Goal: Task Accomplishment & Management: Complete application form

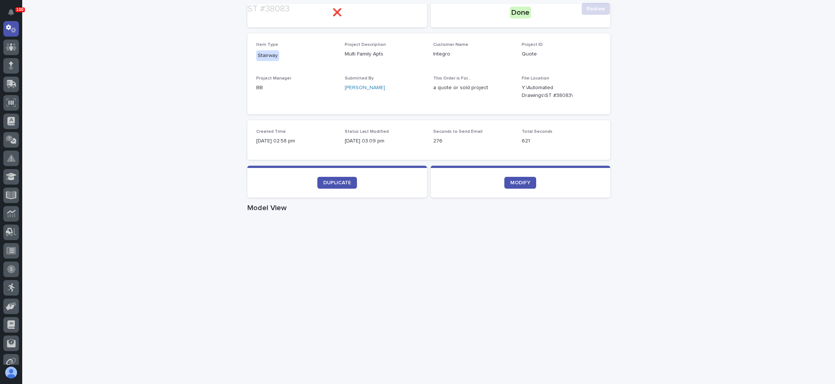
scroll to position [111, 0]
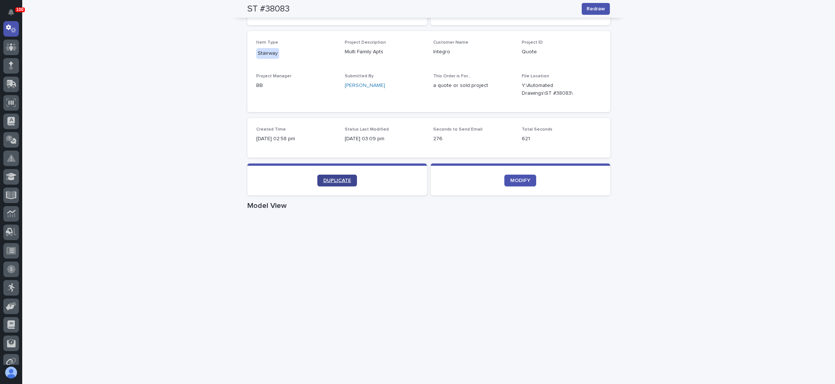
click at [341, 179] on span "DUPLICATE" at bounding box center [337, 180] width 28 height 5
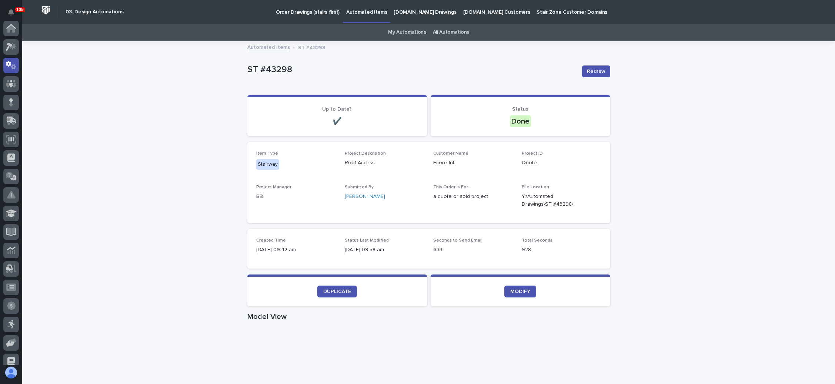
scroll to position [37, 0]
click at [310, 9] on p "Order Drawings (stairs first)" at bounding box center [308, 8] width 64 height 16
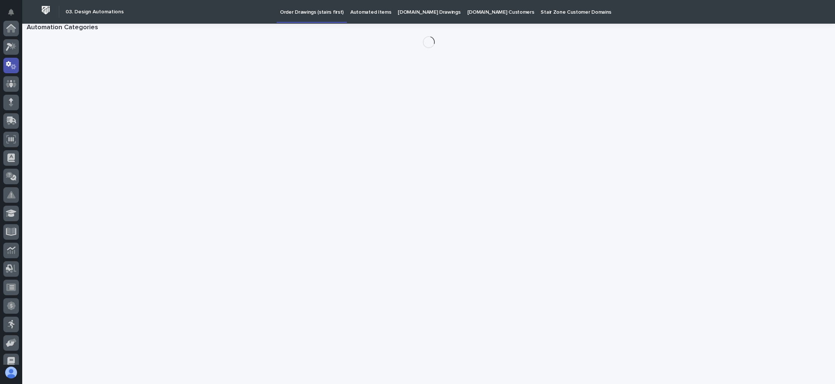
scroll to position [37, 0]
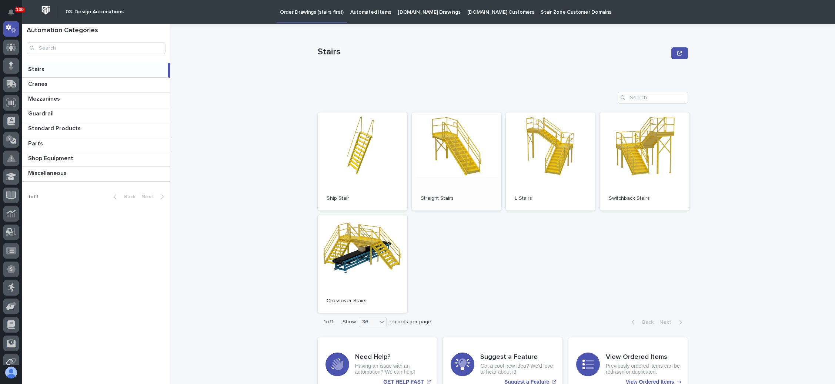
click at [451, 167] on link "Open" at bounding box center [457, 162] width 90 height 98
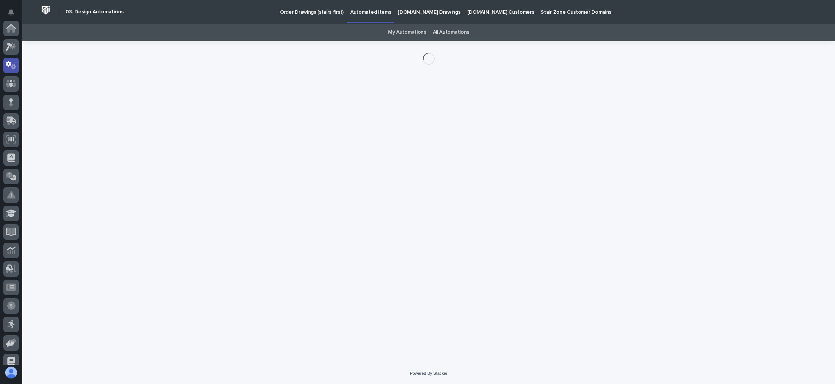
scroll to position [37, 0]
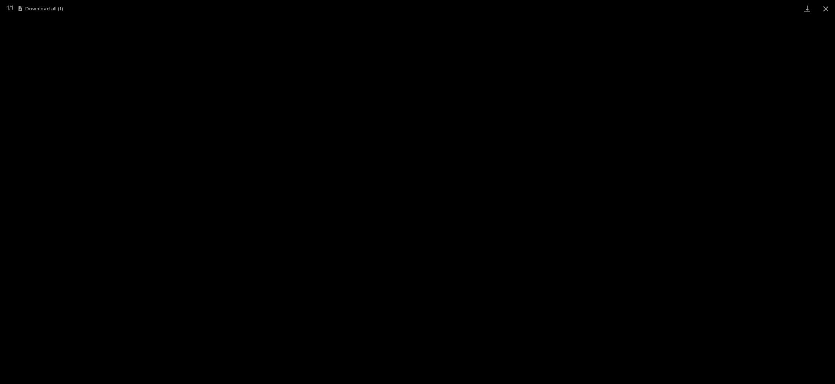
scroll to position [18, 0]
click at [824, 10] on button "Close gallery" at bounding box center [825, 8] width 19 height 17
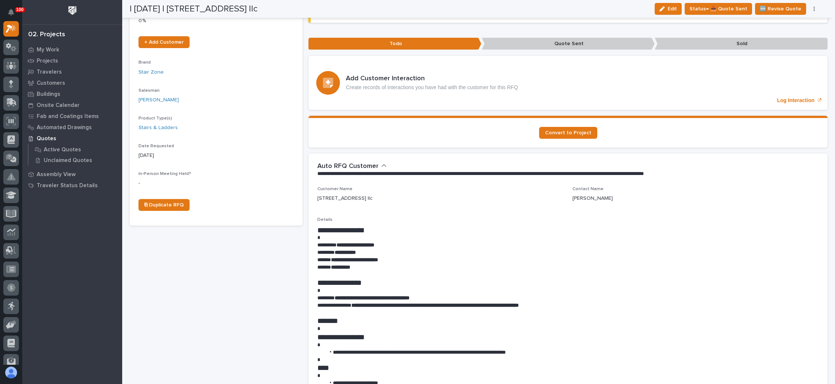
scroll to position [0, 0]
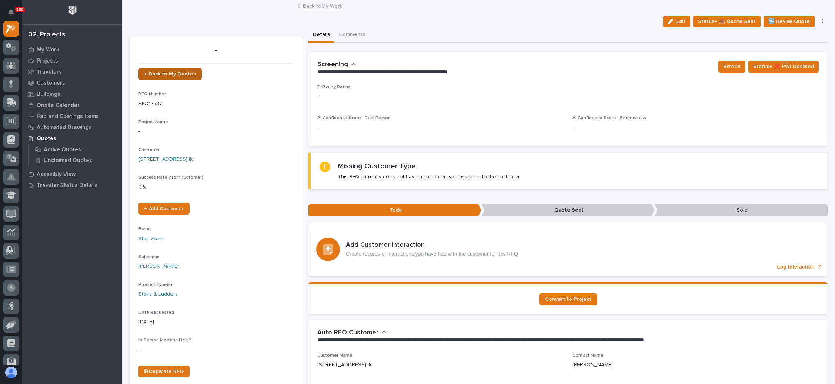
click at [174, 70] on link "← Back to My Quotes" at bounding box center [169, 74] width 63 height 12
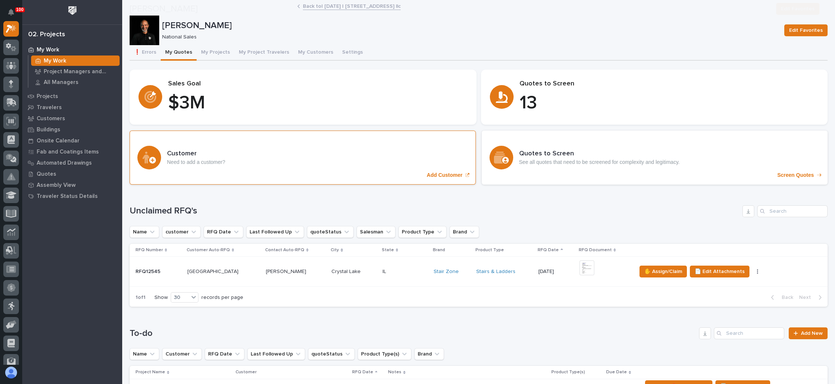
scroll to position [167, 0]
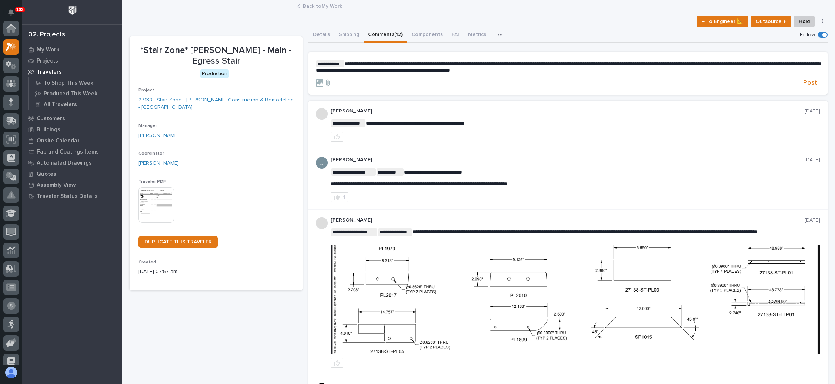
scroll to position [18, 0]
click at [60, 47] on div "My Work" at bounding box center [72, 49] width 96 height 10
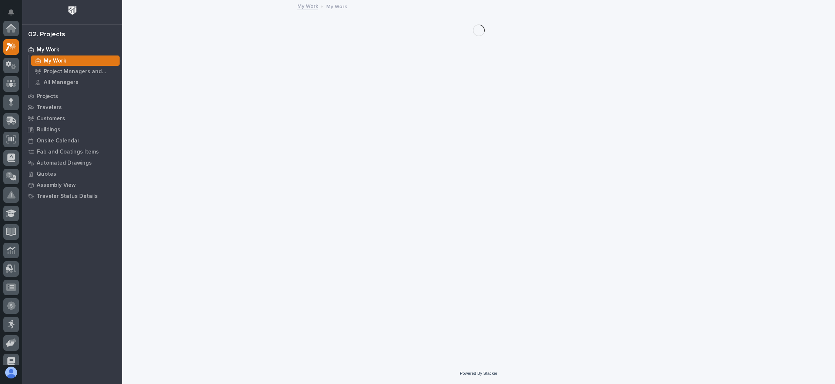
scroll to position [18, 0]
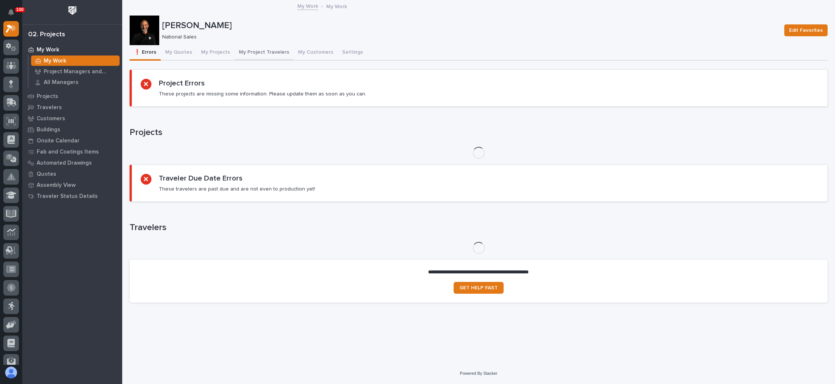
click at [269, 49] on button "My Project Travelers" at bounding box center [263, 53] width 59 height 16
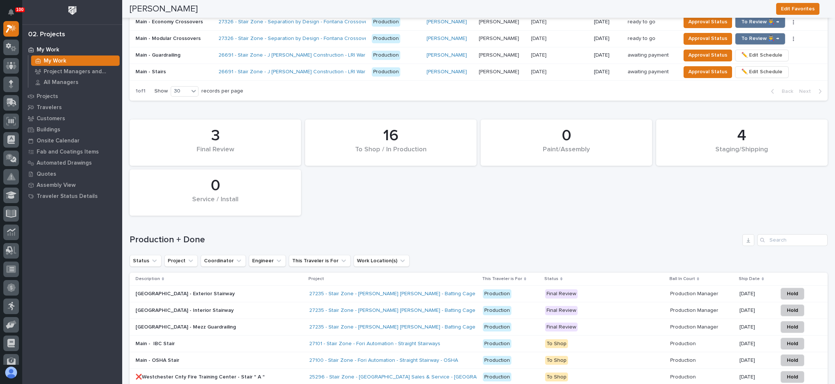
scroll to position [888, 0]
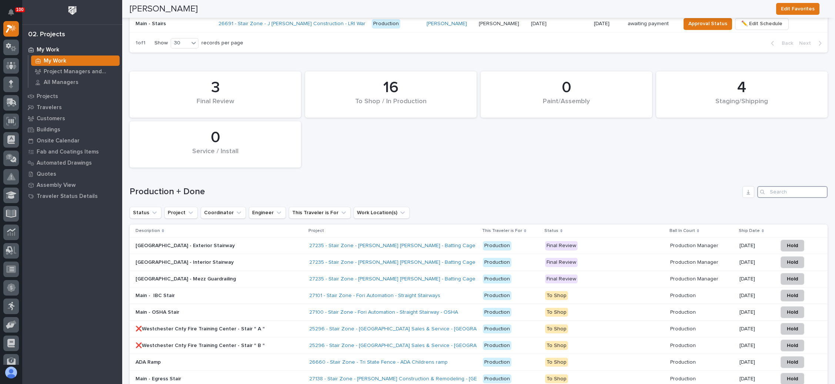
click at [766, 188] on input "Search" at bounding box center [792, 192] width 70 height 12
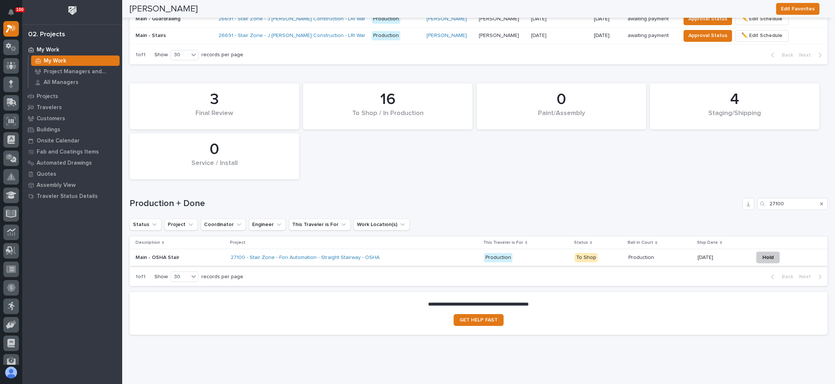
scroll to position [886, 0]
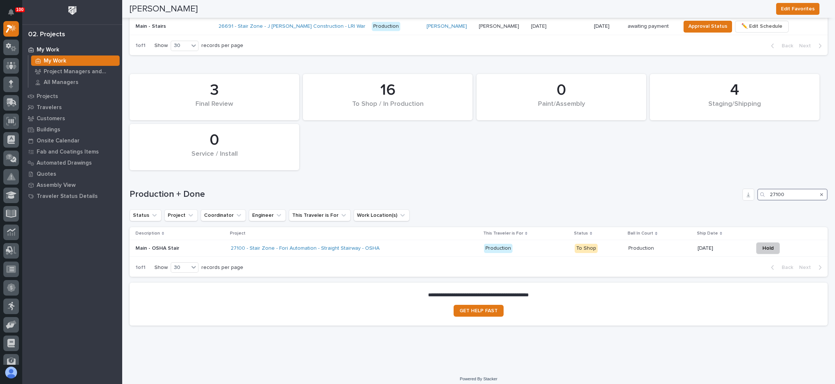
click at [778, 192] on input "27100" at bounding box center [792, 195] width 70 height 12
type input "27100"
click at [628, 244] on p "Production" at bounding box center [641, 248] width 27 height 8
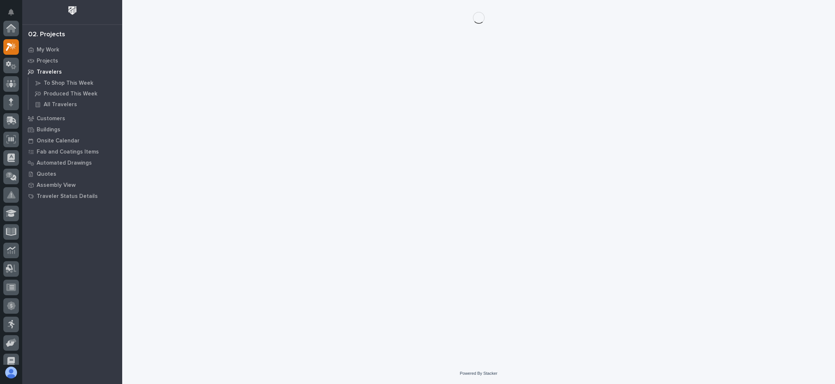
scroll to position [18, 0]
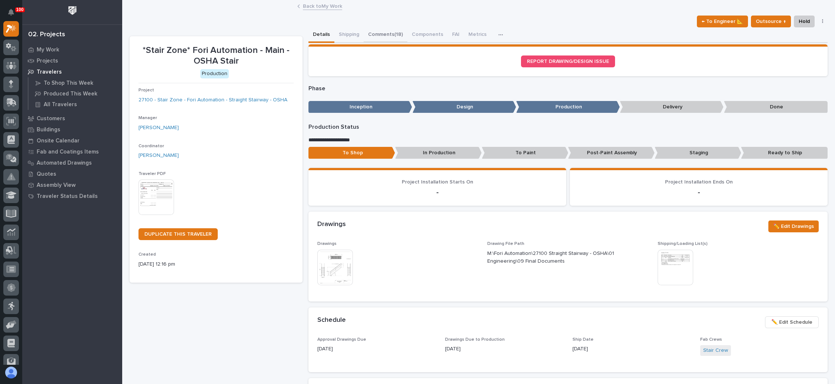
click at [387, 31] on button "Comments (18)" at bounding box center [385, 35] width 44 height 16
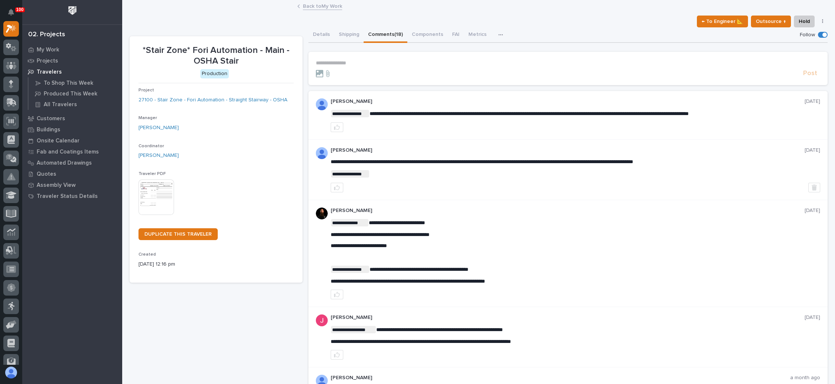
click at [326, 62] on p "**********" at bounding box center [568, 63] width 504 height 6
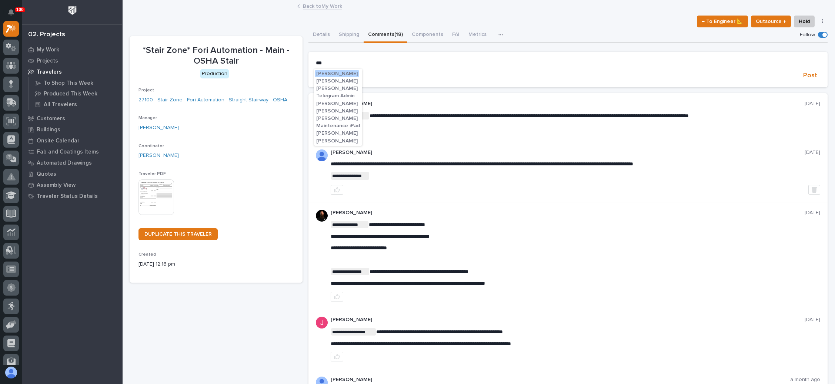
click at [339, 74] on span "Adam Yutzy" at bounding box center [336, 73] width 41 height 5
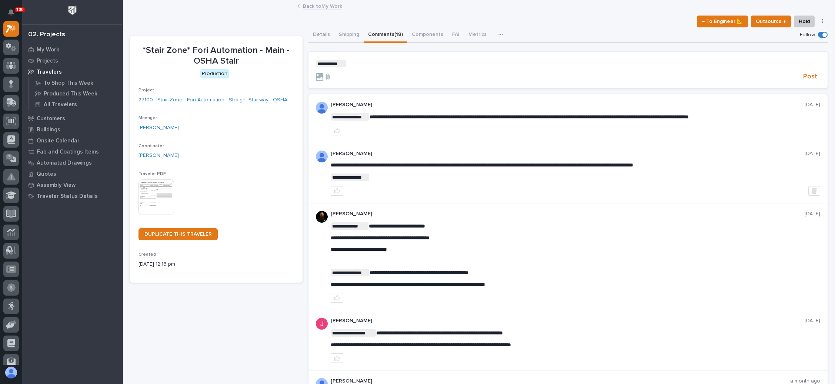
click at [350, 65] on p "**********" at bounding box center [568, 63] width 504 height 7
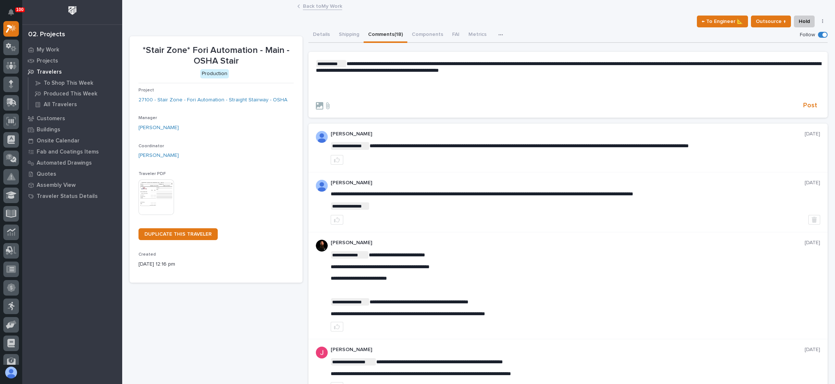
click at [581, 63] on span "**********" at bounding box center [568, 67] width 505 height 12
click at [630, 64] on span "**********" at bounding box center [568, 67] width 505 height 12
click at [639, 65] on span "**********" at bounding box center [568, 67] width 505 height 12
click at [803, 104] on span "Post" at bounding box center [810, 105] width 14 height 9
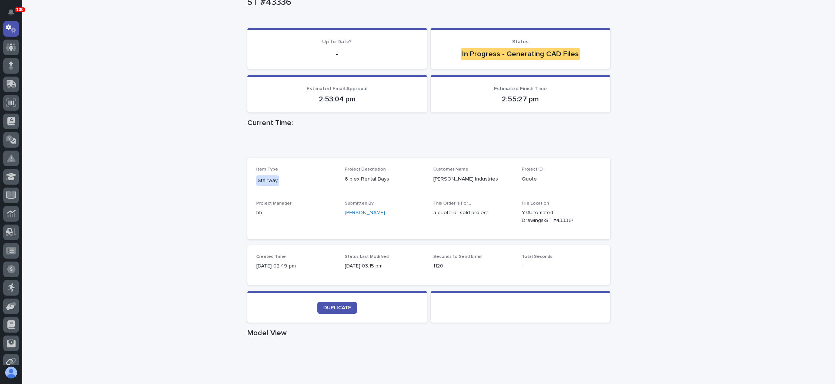
scroll to position [111, 0]
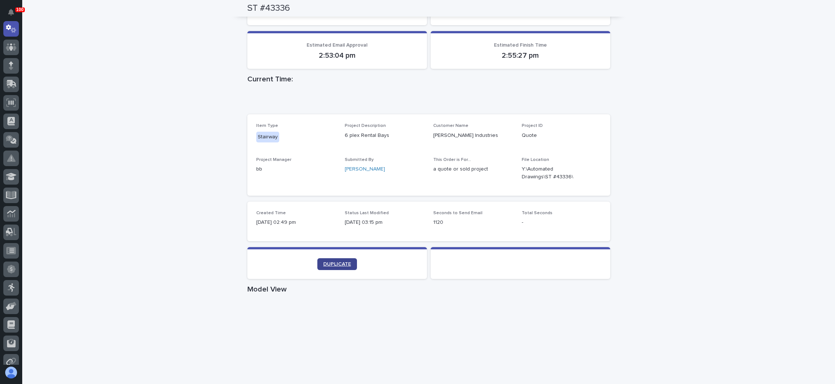
click at [336, 265] on span "DUPLICATE" at bounding box center [337, 264] width 28 height 5
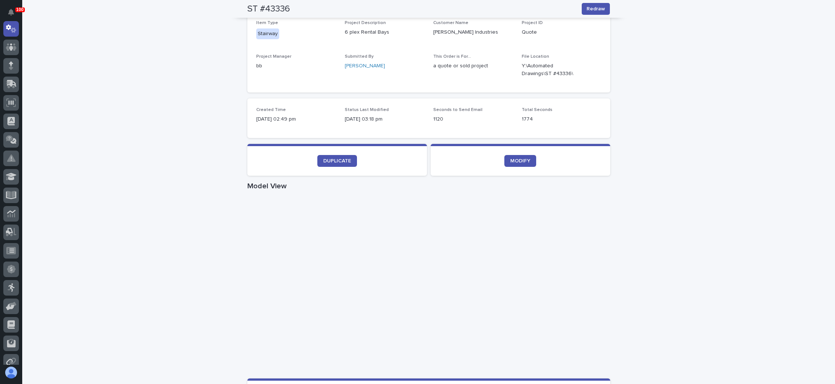
scroll to position [0, 0]
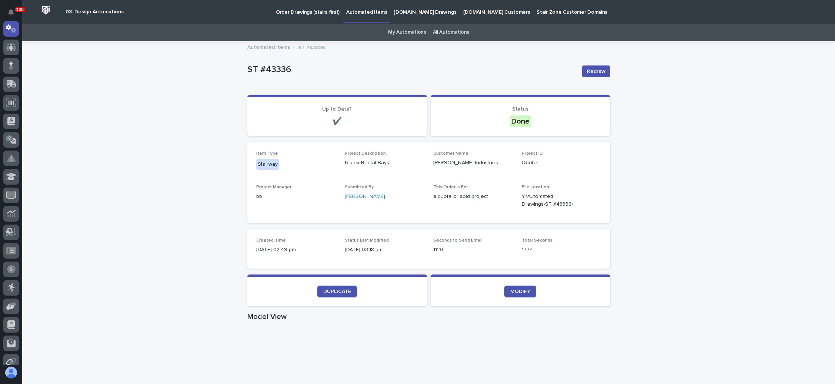
click at [305, 9] on p "Order Drawings (stairs first)" at bounding box center [308, 8] width 64 height 16
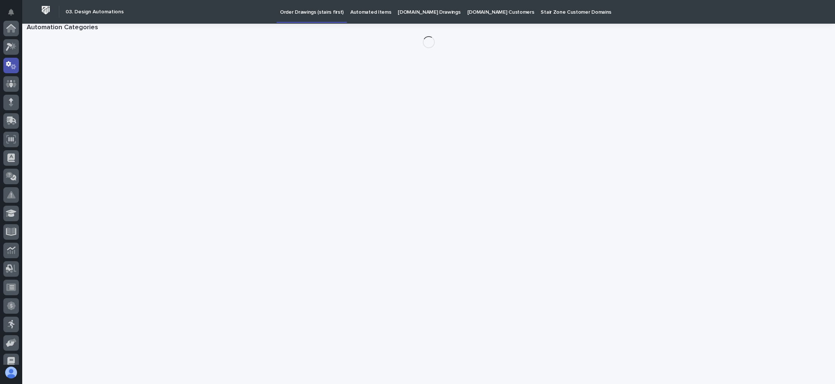
scroll to position [37, 0]
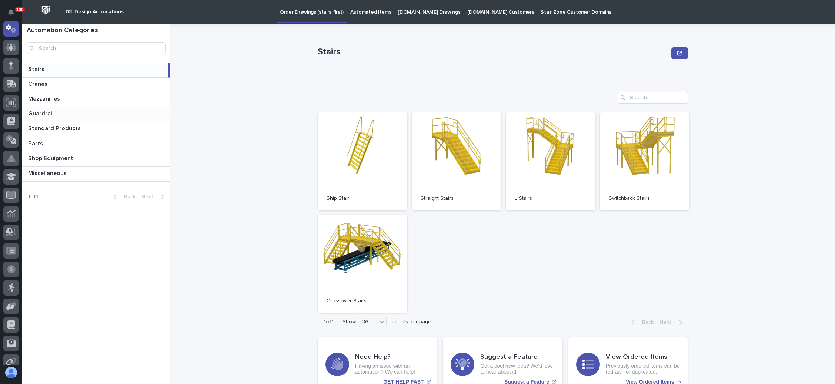
click at [44, 109] on p "Guardrail" at bounding box center [41, 113] width 27 height 9
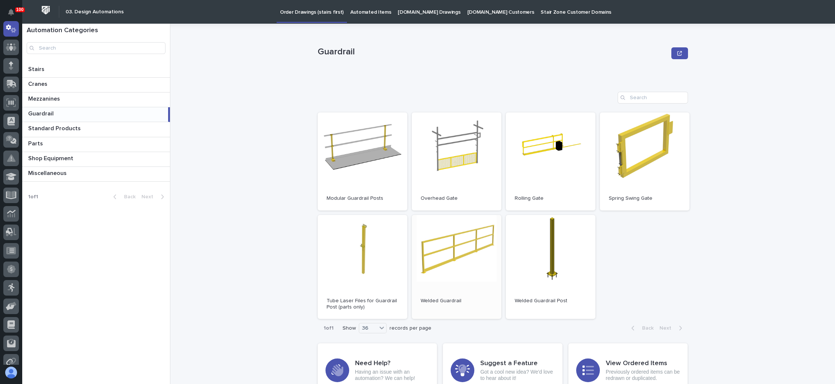
click at [475, 256] on link "Open" at bounding box center [457, 267] width 90 height 104
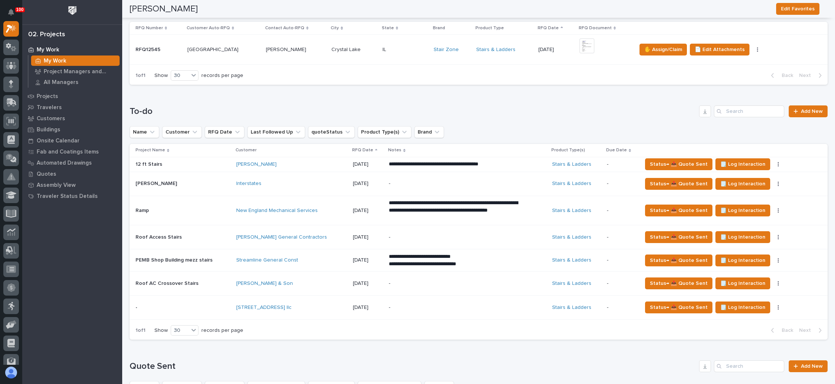
scroll to position [167, 0]
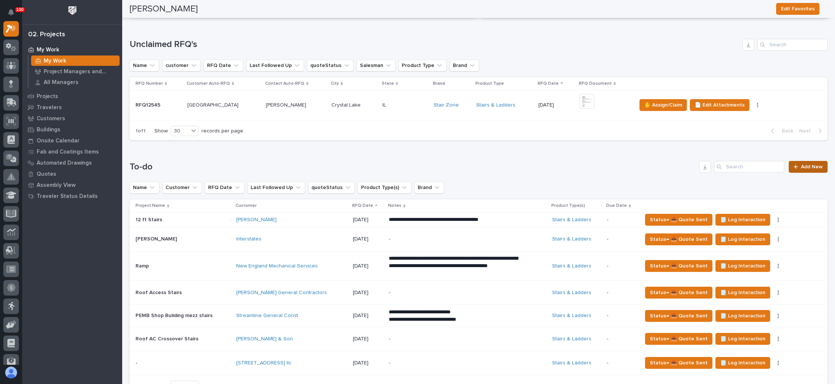
click at [800, 167] on span "Add New" at bounding box center [811, 166] width 22 height 5
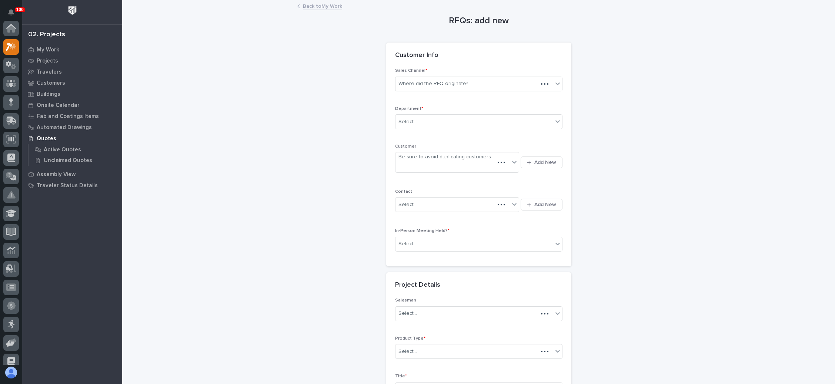
scroll to position [18, 0]
click at [434, 122] on div "Select..." at bounding box center [473, 122] width 157 height 12
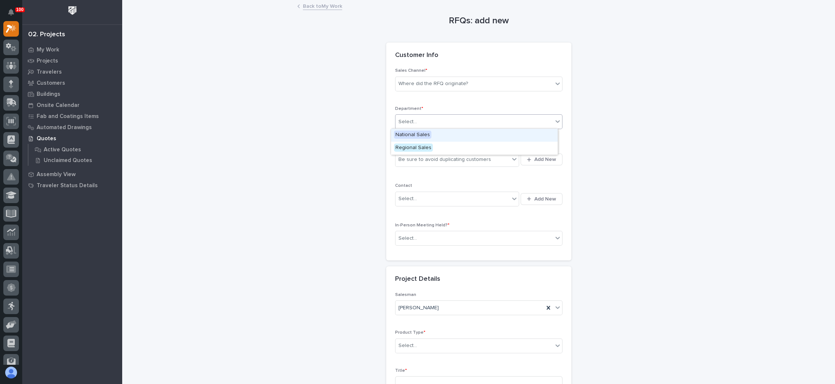
click at [436, 133] on div "National Sales" at bounding box center [474, 135] width 167 height 13
click at [447, 89] on div "Where did the RFQ originate?" at bounding box center [473, 84] width 157 height 12
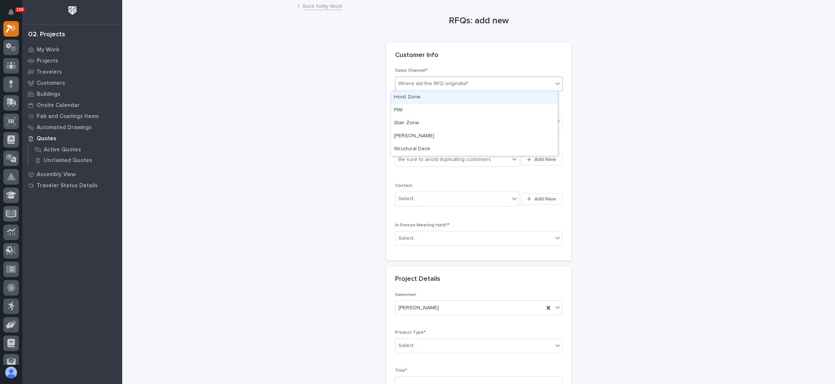
click at [453, 85] on div "Where did the RFQ originate?" at bounding box center [433, 84] width 70 height 8
click at [456, 86] on div "Where did the RFQ originate?" at bounding box center [433, 84] width 70 height 8
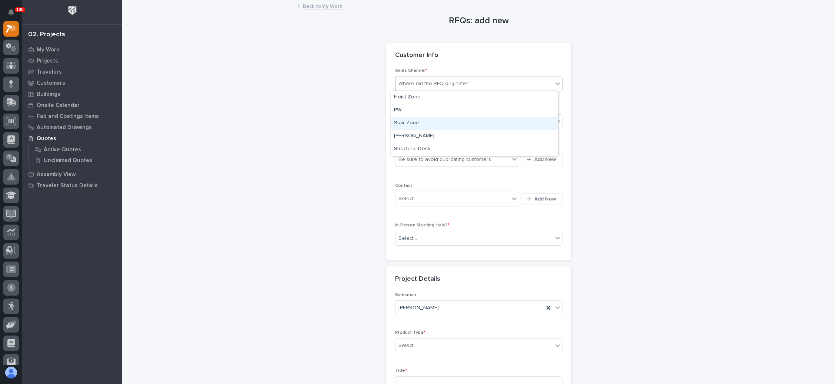
click at [434, 123] on div "Stair Zone" at bounding box center [474, 123] width 167 height 13
click at [436, 197] on div "Select..." at bounding box center [452, 199] width 114 height 12
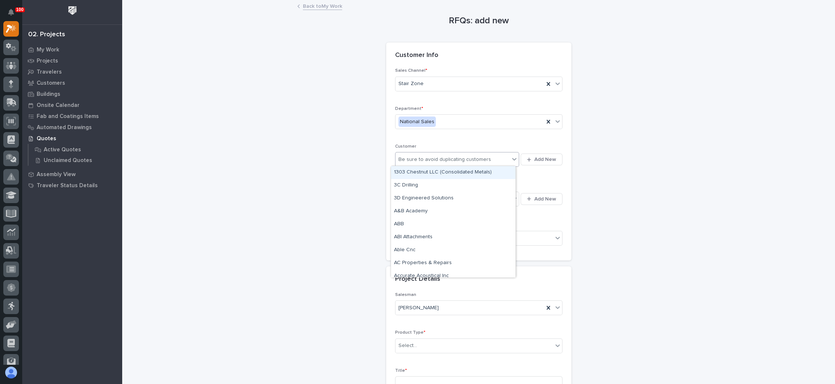
click at [463, 156] on div "Be sure to avoid duplicating customers" at bounding box center [444, 160] width 93 height 8
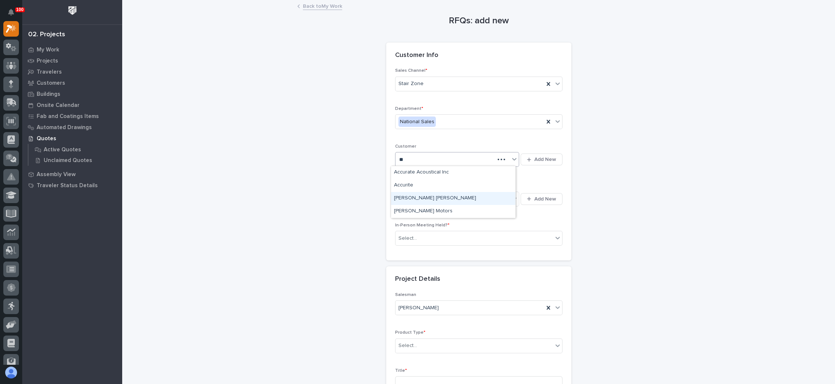
type input "*"
type input "****"
click at [456, 172] on div "McCollough Scholten" at bounding box center [453, 172] width 124 height 13
click at [450, 197] on div "Select..." at bounding box center [452, 199] width 114 height 12
type input "****"
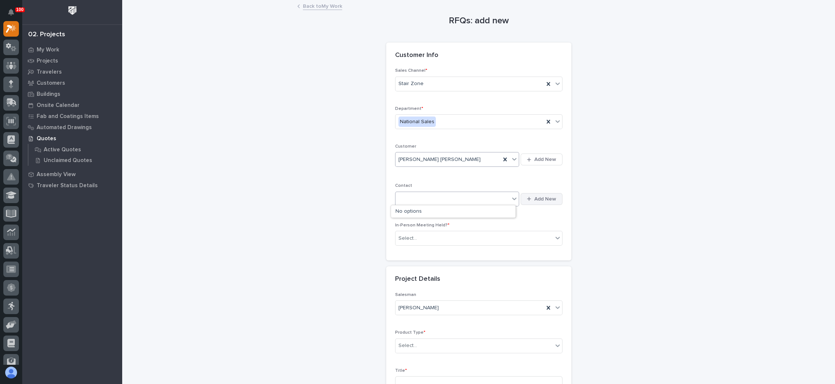
click at [540, 196] on span "Add New" at bounding box center [545, 199] width 22 height 7
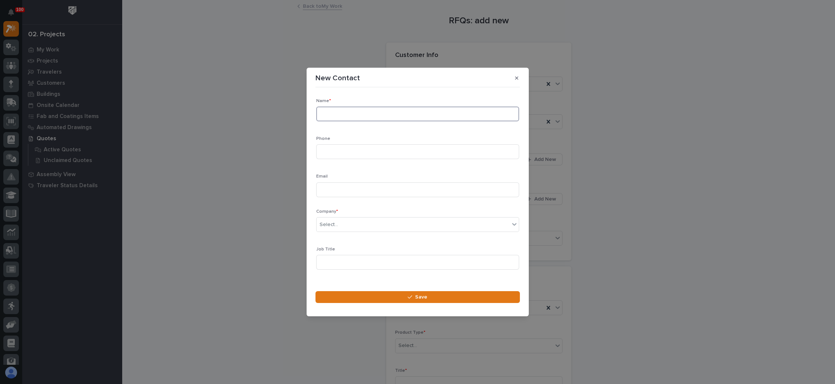
click at [362, 117] on input at bounding box center [417, 114] width 203 height 15
type input "Tabi Wallace"
type input "574-294-2227"
click at [352, 189] on input at bounding box center [417, 189] width 203 height 15
paste input "msctabiw@gmail.com"
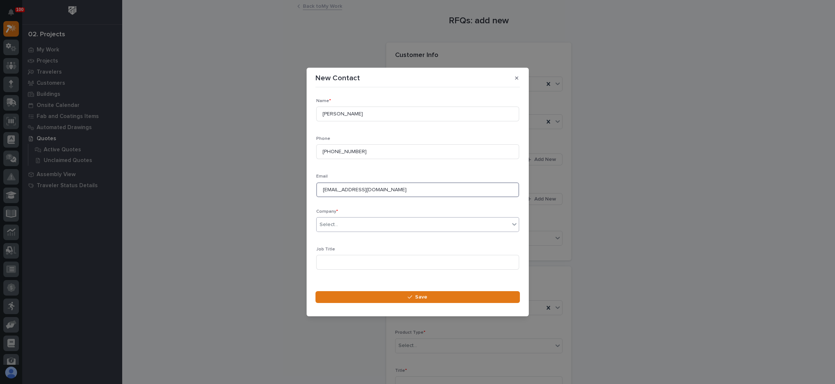
type input "msctabiw@gmail.com"
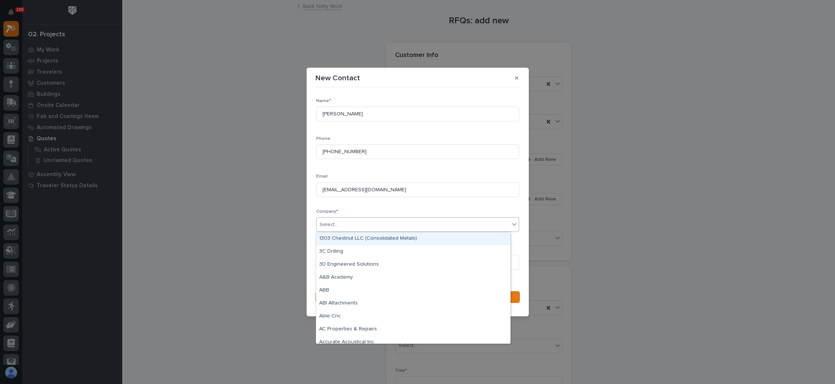
click at [363, 227] on div "Select..." at bounding box center [412, 225] width 193 height 12
type input "***"
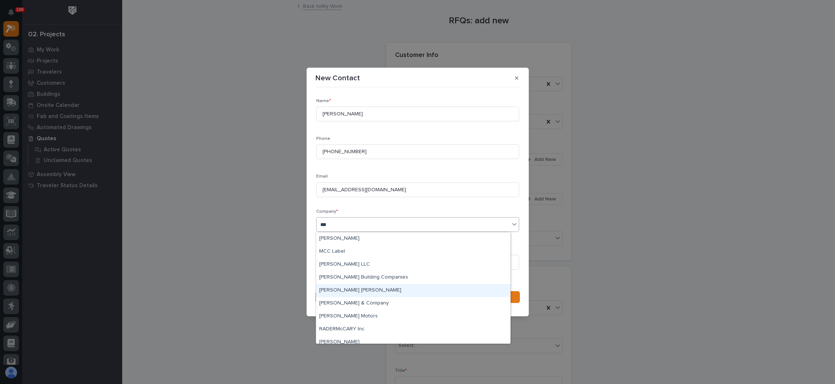
click at [361, 290] on div "McCollough Scholten" at bounding box center [413, 290] width 194 height 13
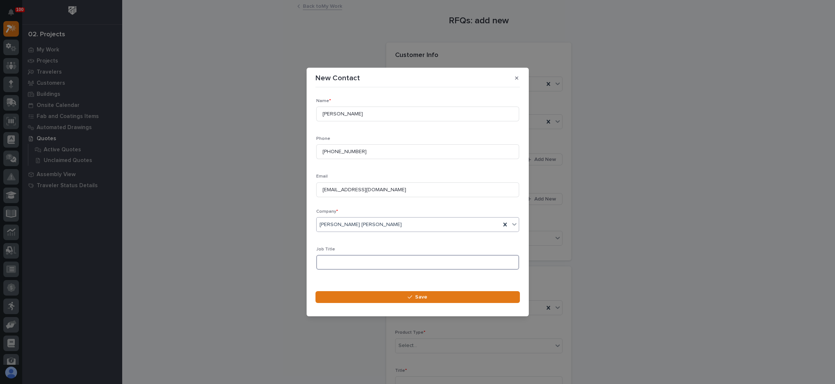
click at [384, 265] on input at bounding box center [417, 262] width 203 height 15
type input "Office manager"
click at [407, 295] on button "Save" at bounding box center [417, 297] width 204 height 12
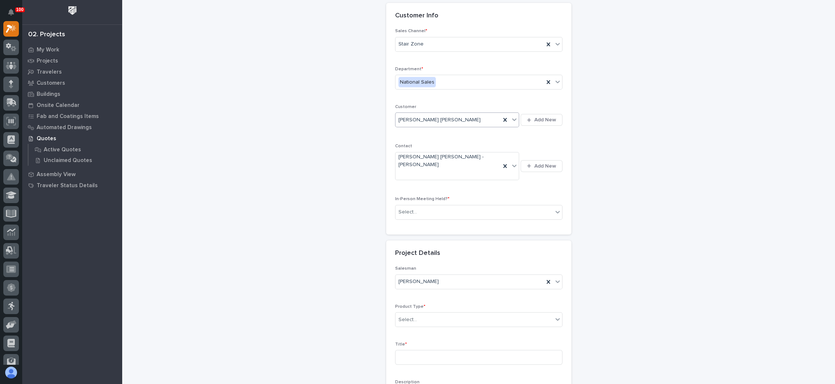
scroll to position [56, 0]
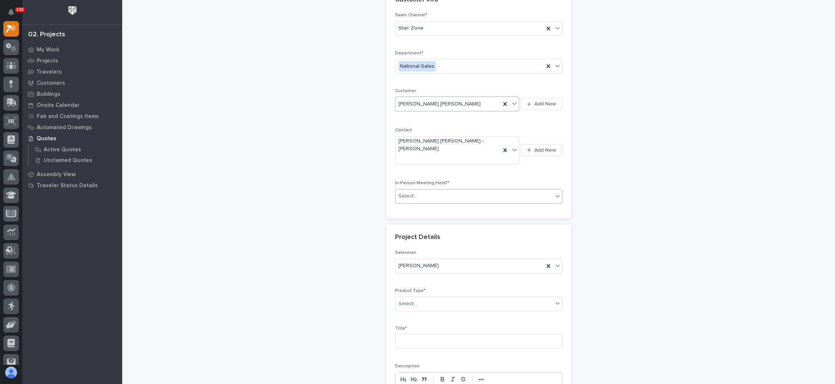
drag, startPoint x: 453, startPoint y: 178, endPoint x: 446, endPoint y: 187, distance: 11.8
click at [453, 190] on div "Select..." at bounding box center [473, 196] width 157 height 12
click at [437, 207] on div "No" at bounding box center [474, 208] width 167 height 13
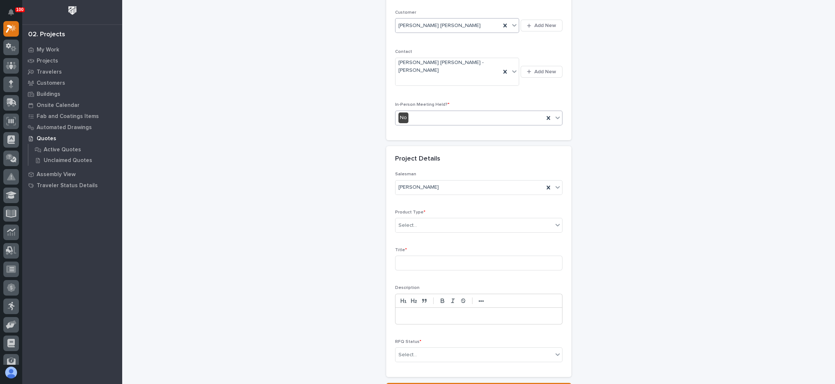
scroll to position [167, 0]
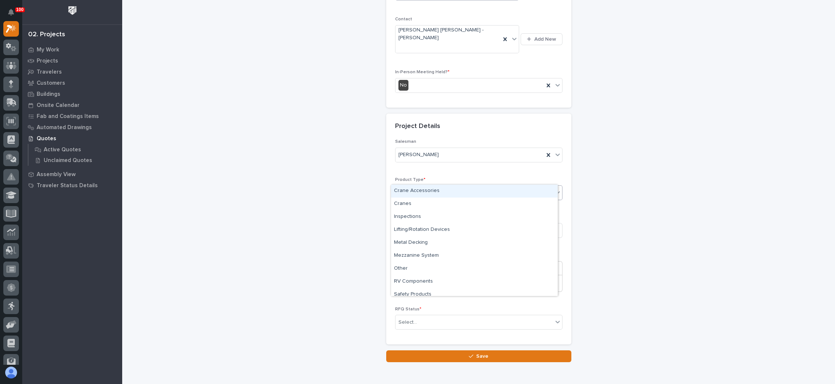
click at [446, 187] on div "Select..." at bounding box center [473, 193] width 157 height 12
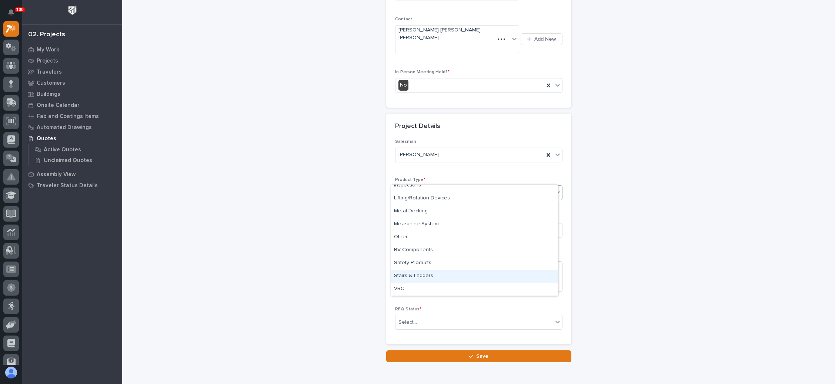
click at [442, 278] on div "Stairs & Ladders" at bounding box center [474, 276] width 167 height 13
click at [455, 223] on input at bounding box center [478, 230] width 167 height 15
type input "Tabi's RFQ for Elkhart Bldg"
click at [414, 316] on div "Select..." at bounding box center [473, 322] width 157 height 12
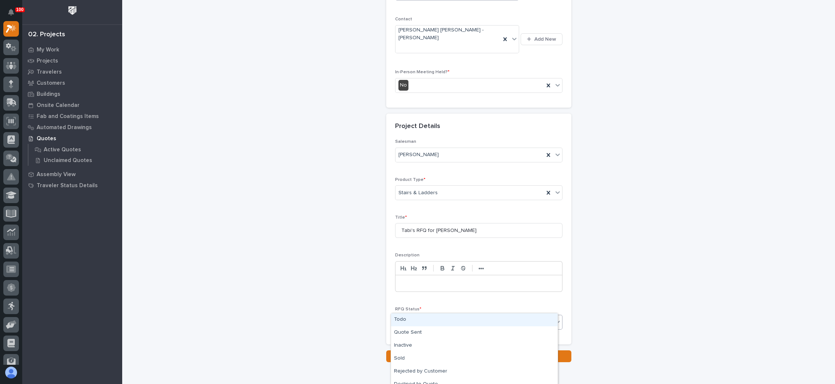
click at [407, 319] on div "Todo" at bounding box center [474, 319] width 167 height 13
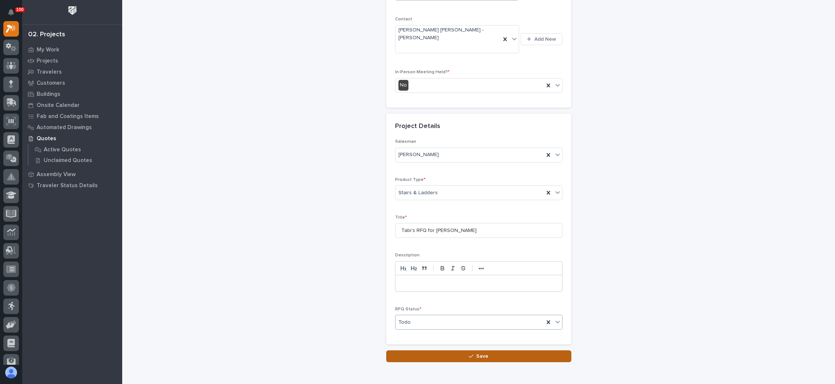
click at [460, 350] on button "Save" at bounding box center [478, 356] width 185 height 12
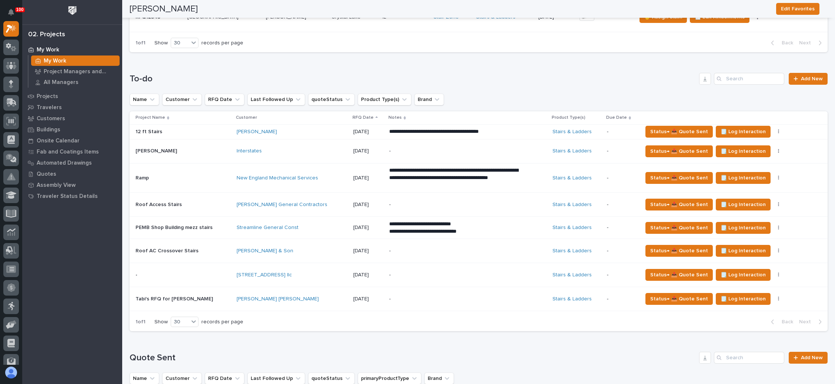
scroll to position [278, 0]
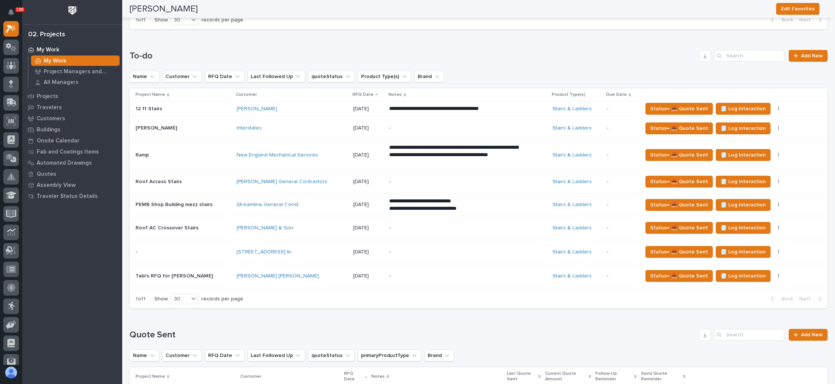
click at [427, 180] on p "-" at bounding box center [454, 182] width 130 height 6
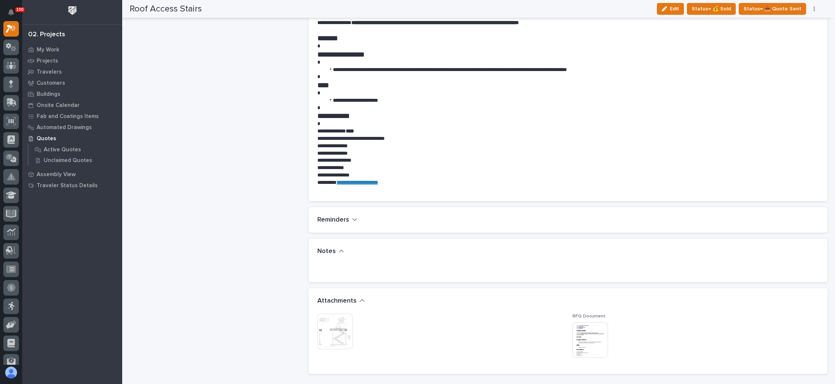
scroll to position [555, 0]
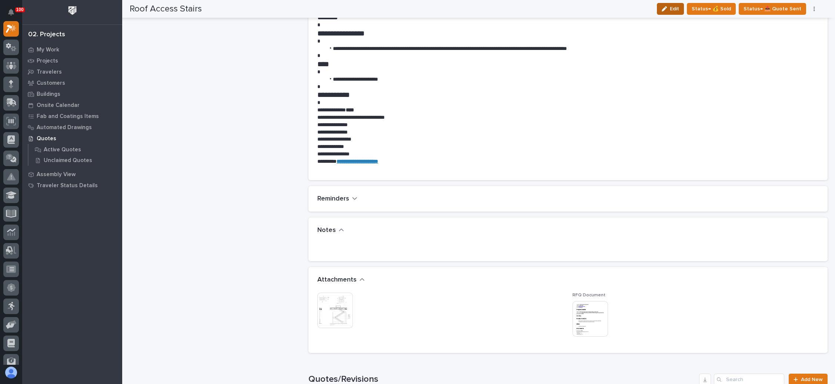
click at [669, 9] on div "button" at bounding box center [665, 8] width 8 height 5
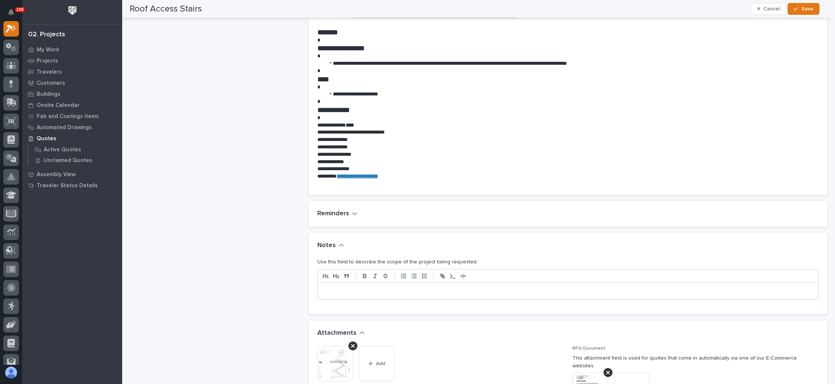
scroll to position [589, 0]
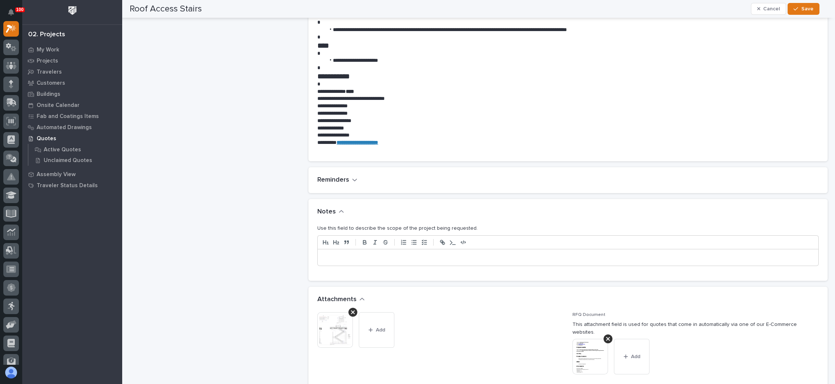
click at [338, 254] on p at bounding box center [567, 257] width 489 height 7
click at [331, 254] on p "**********" at bounding box center [564, 257] width 483 height 7
click at [809, 6] on span "Save" at bounding box center [807, 9] width 12 height 7
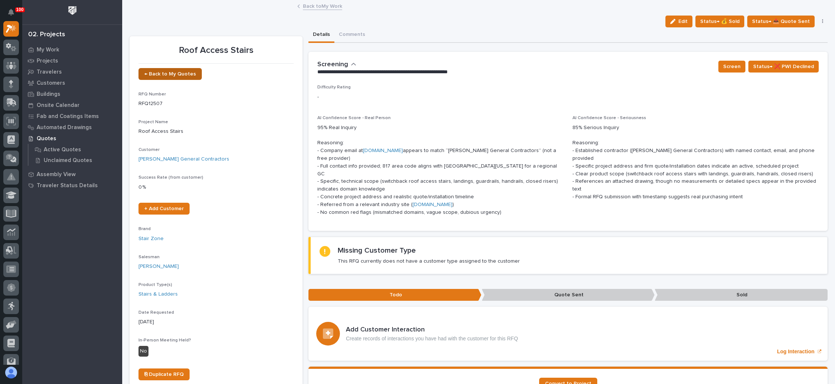
click at [174, 71] on span "← Back to My Quotes" at bounding box center [169, 73] width 51 height 5
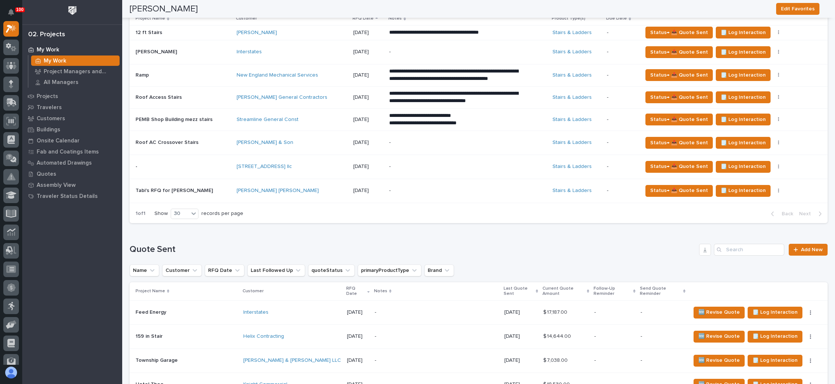
scroll to position [56, 0]
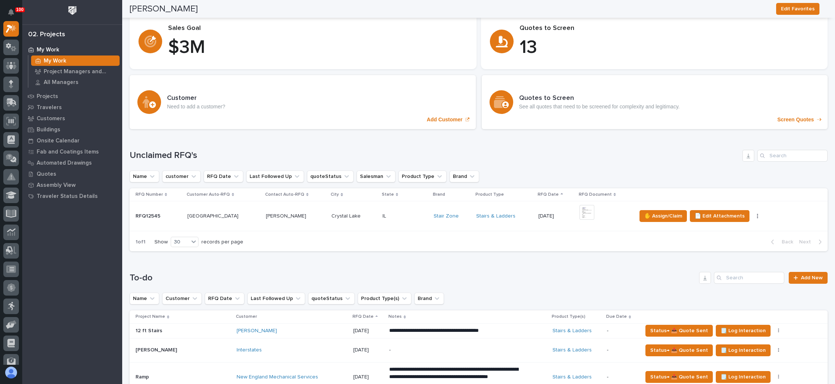
click at [608, 212] on div "+ 0" at bounding box center [604, 216] width 51 height 23
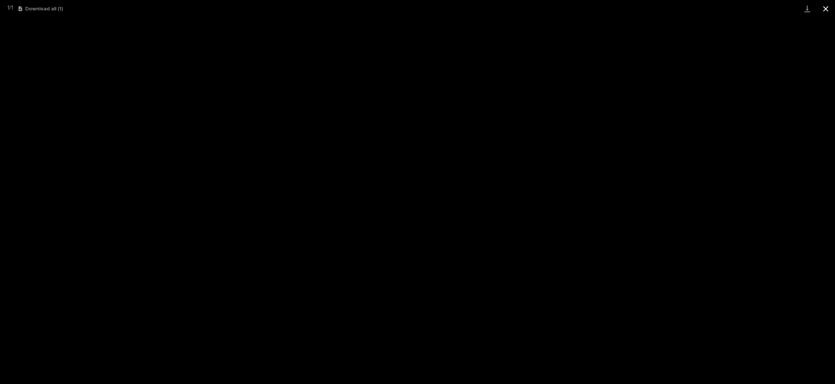
click at [822, 9] on button "Close gallery" at bounding box center [825, 8] width 19 height 17
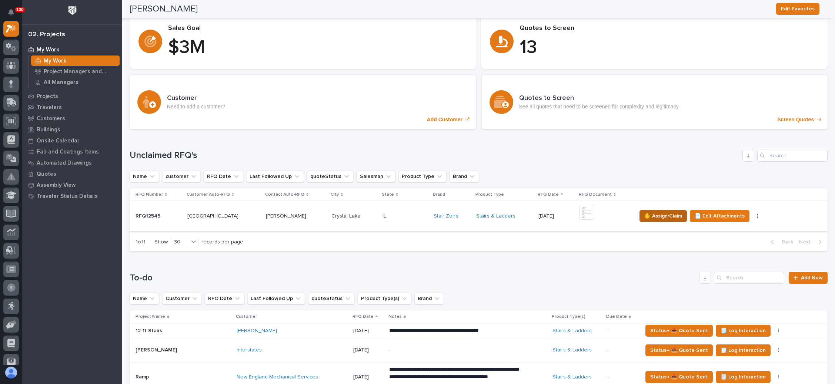
click at [665, 216] on span "✋ Assign/Claim" at bounding box center [663, 216] width 38 height 9
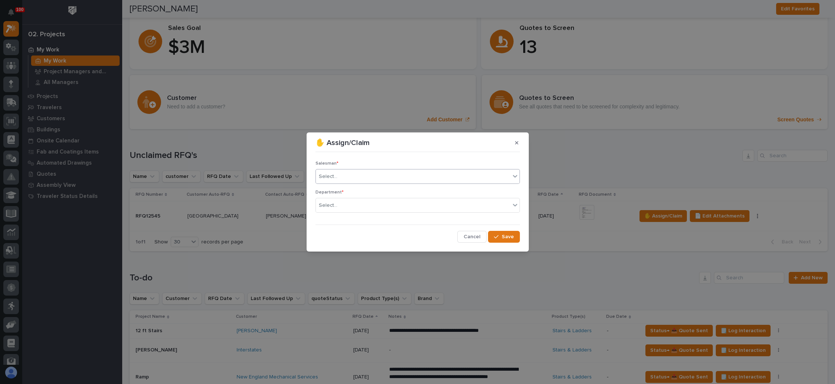
click at [390, 181] on div "Select..." at bounding box center [413, 177] width 194 height 12
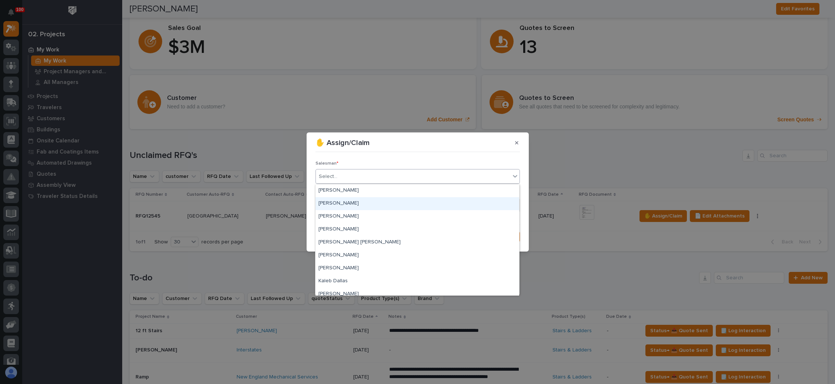
click at [377, 199] on div "[PERSON_NAME]" at bounding box center [417, 203] width 204 height 13
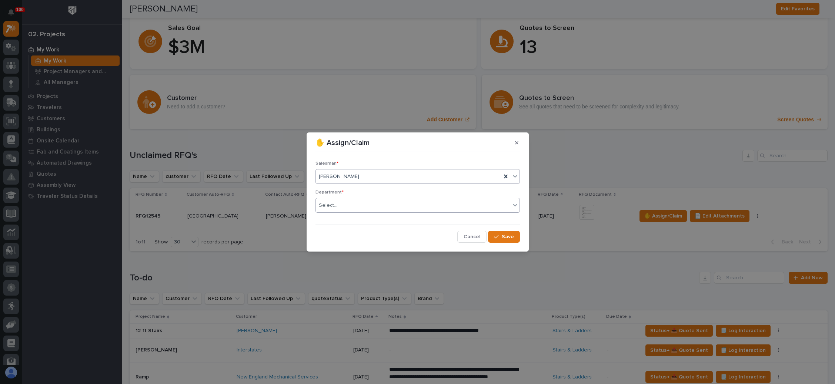
click at [375, 204] on div "Select..." at bounding box center [413, 205] width 194 height 12
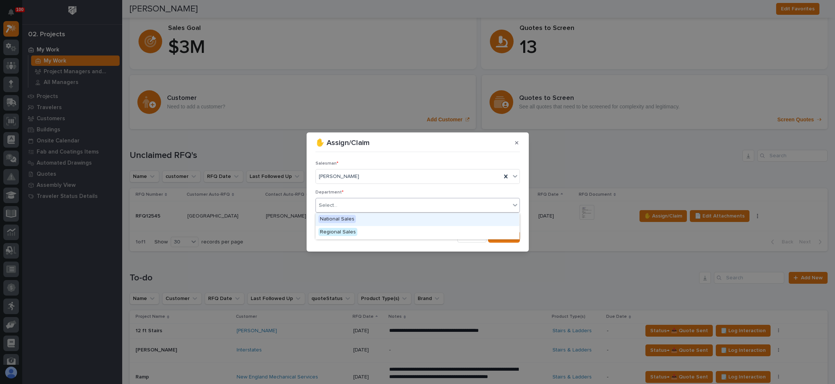
click at [366, 217] on div "National Sales" at bounding box center [417, 219] width 204 height 13
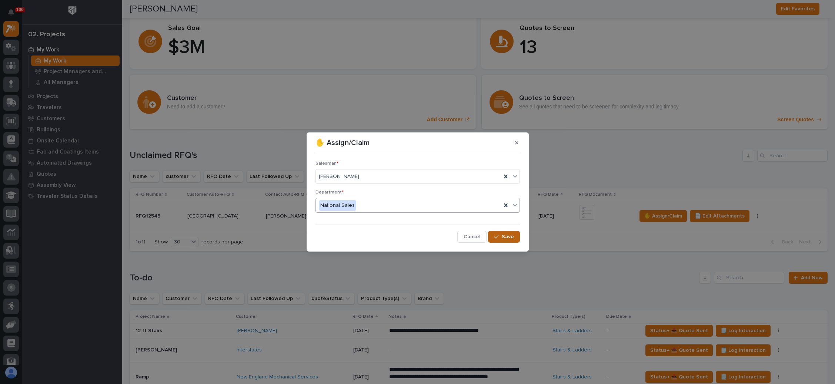
click at [506, 231] on button "Save" at bounding box center [503, 237] width 31 height 12
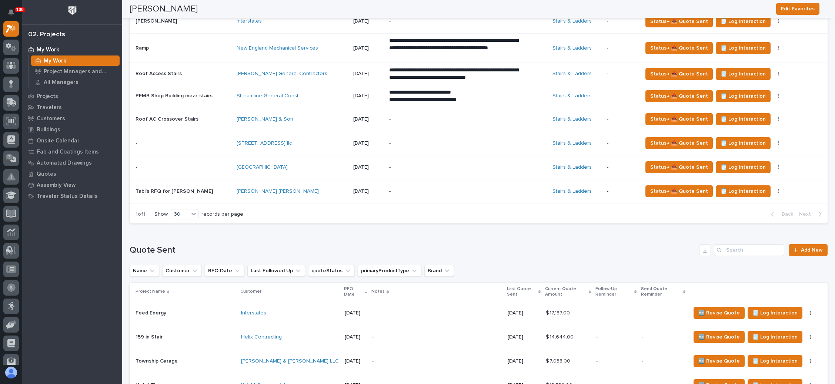
scroll to position [333, 0]
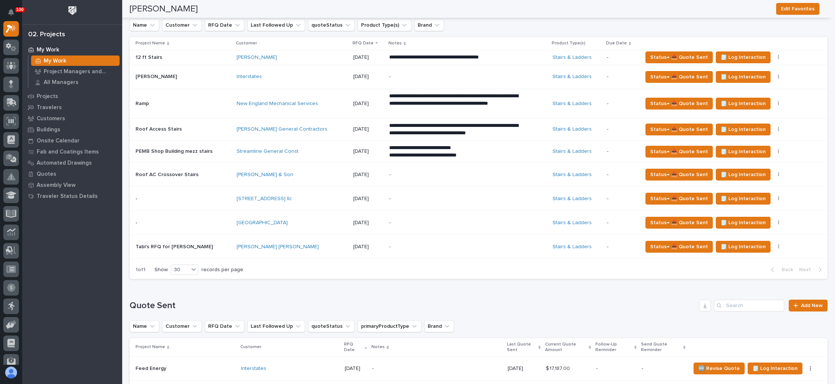
click at [479, 222] on p "-" at bounding box center [454, 223] width 130 height 6
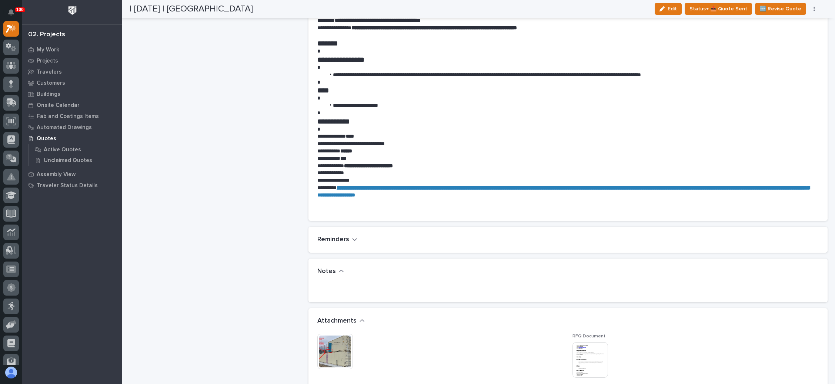
scroll to position [500, 0]
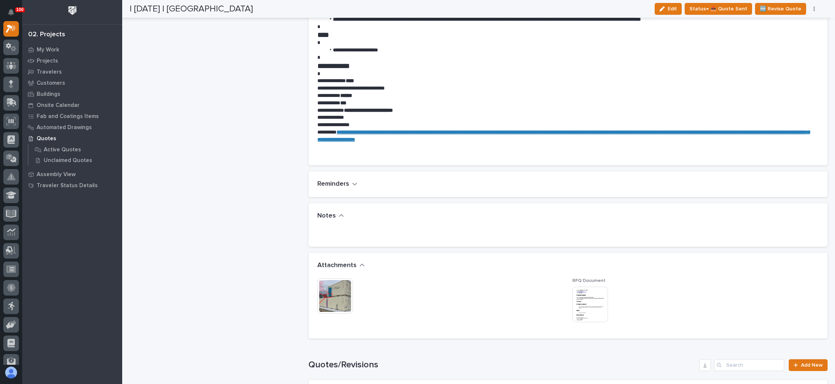
click at [584, 299] on img at bounding box center [590, 305] width 36 height 36
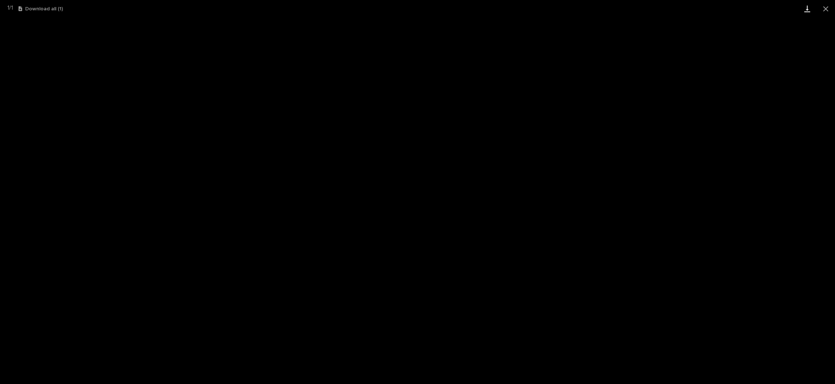
drag, startPoint x: 821, startPoint y: 9, endPoint x: 816, endPoint y: 12, distance: 6.5
click at [821, 9] on button "Close gallery" at bounding box center [825, 8] width 19 height 17
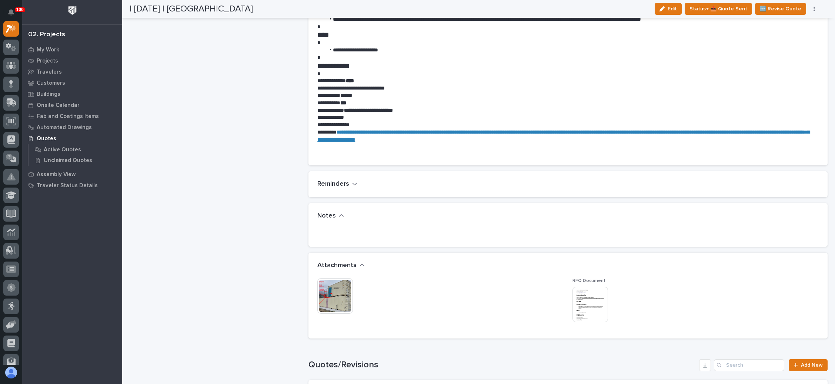
click at [341, 293] on img at bounding box center [335, 296] width 36 height 36
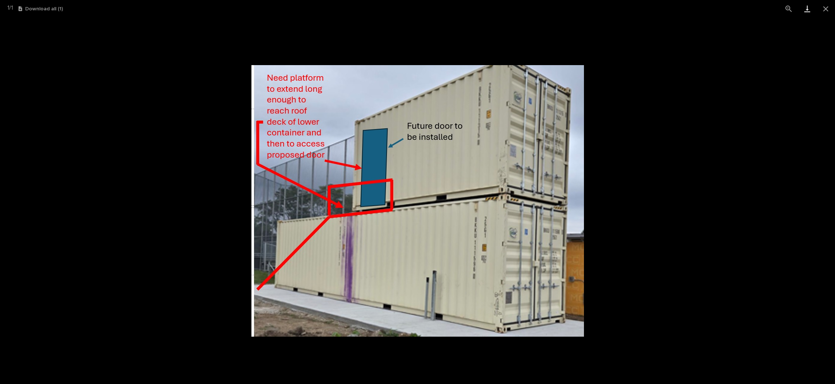
click at [806, 6] on link "Download" at bounding box center [807, 8] width 19 height 17
click at [70, 34] on picture at bounding box center [417, 200] width 835 height 367
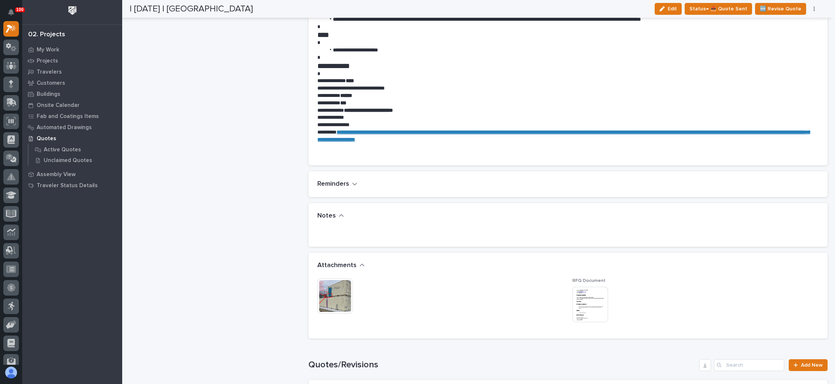
click at [575, 295] on img at bounding box center [590, 305] width 36 height 36
